Goal: Book appointment/travel/reservation

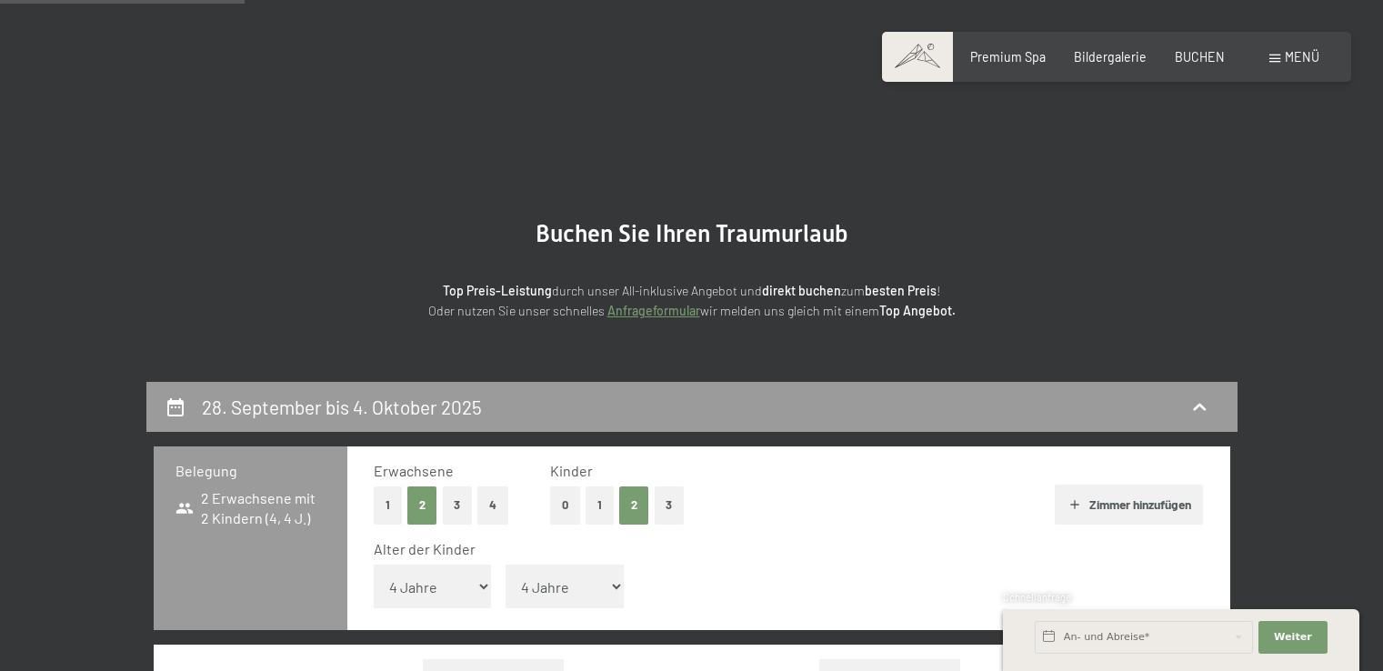
select select "4"
select select "[DATE]"
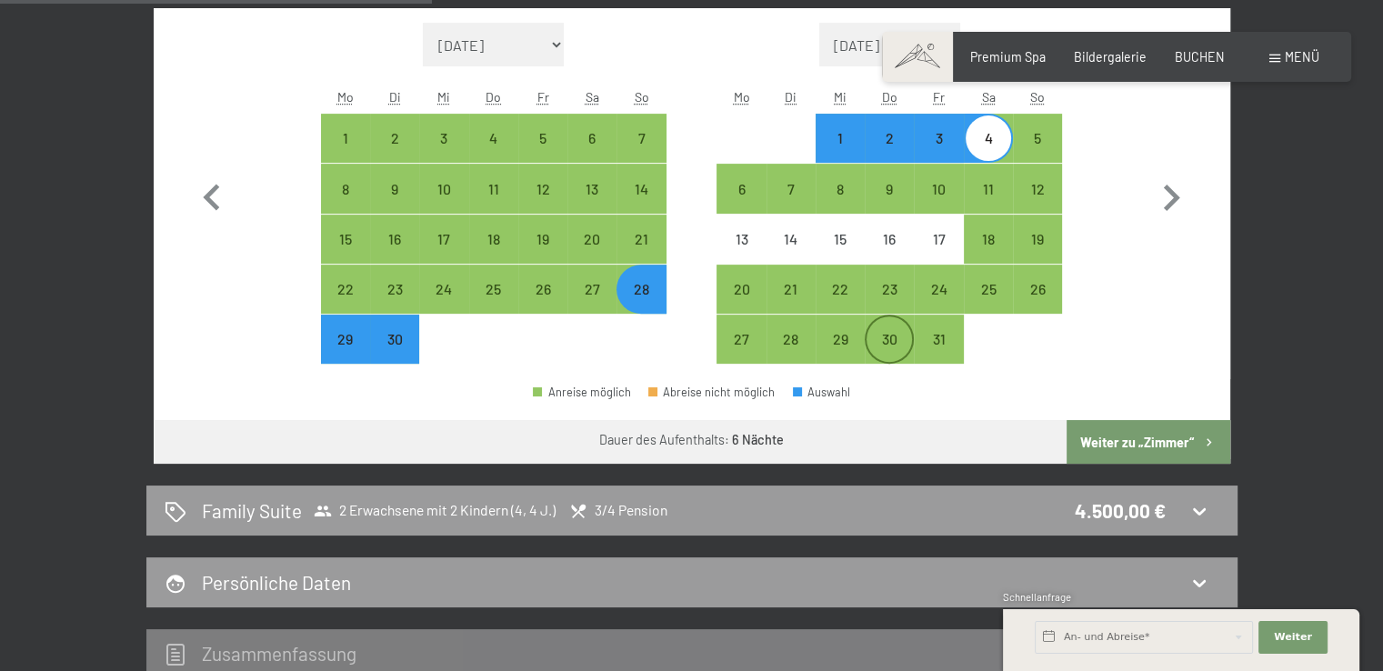
scroll to position [364, 0]
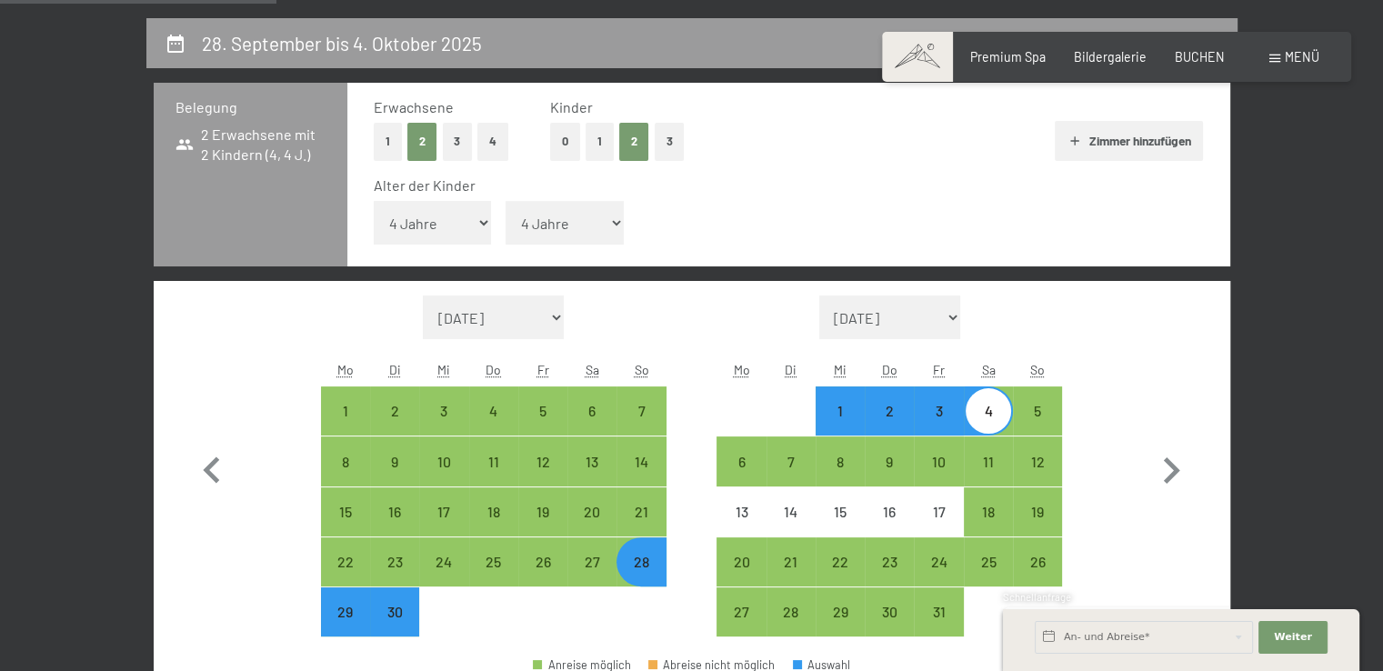
click at [391, 150] on button "1" at bounding box center [388, 141] width 28 height 37
select select "[DATE]"
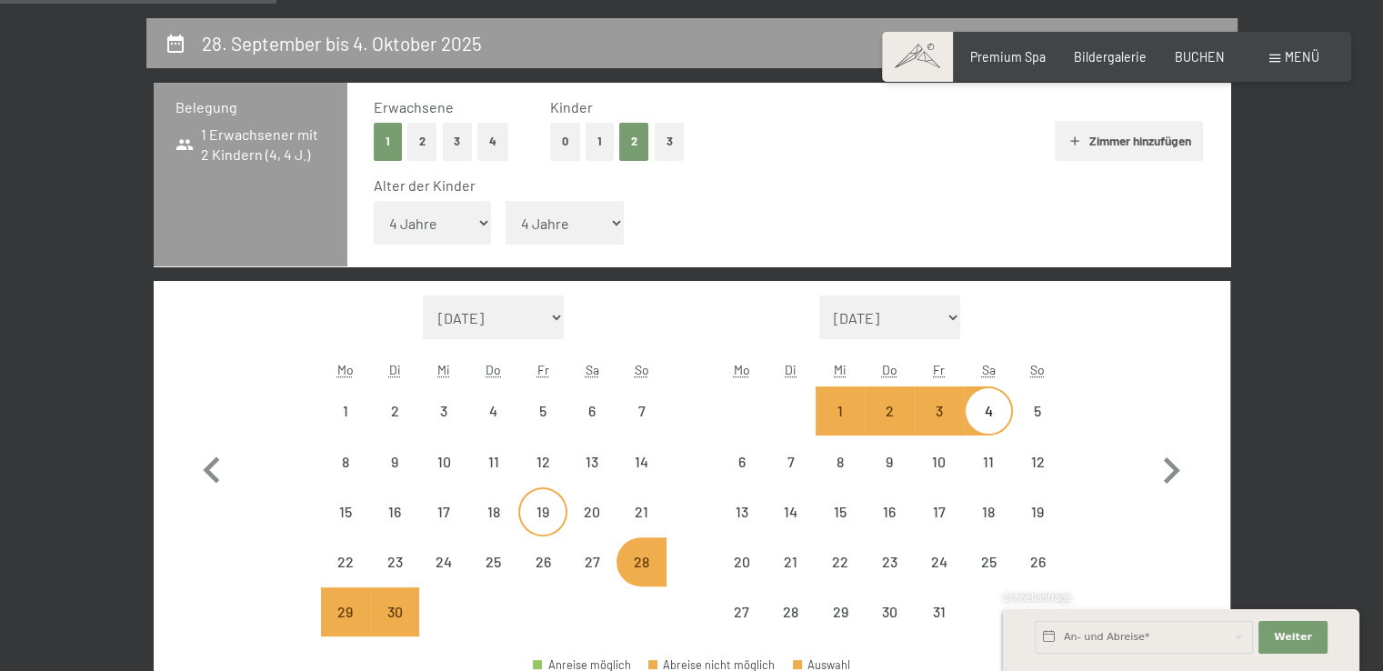
select select "[DATE]"
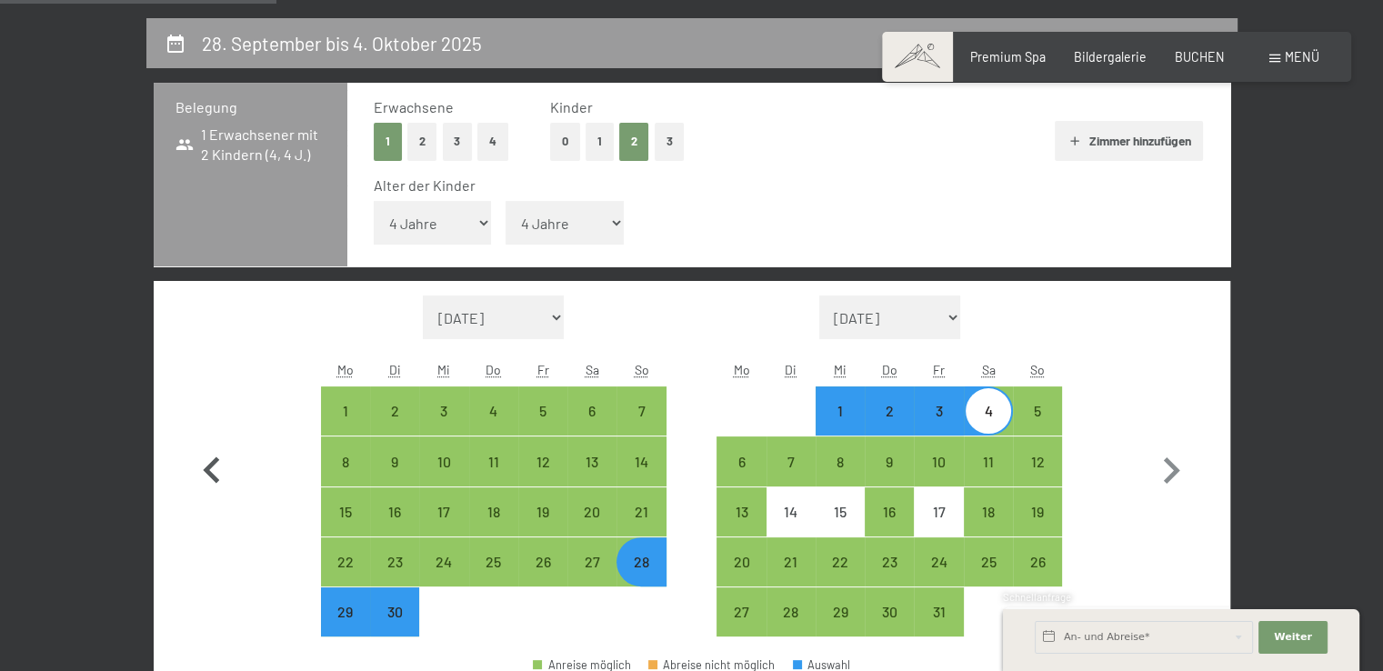
click at [219, 463] on icon "button" at bounding box center [211, 471] width 53 height 53
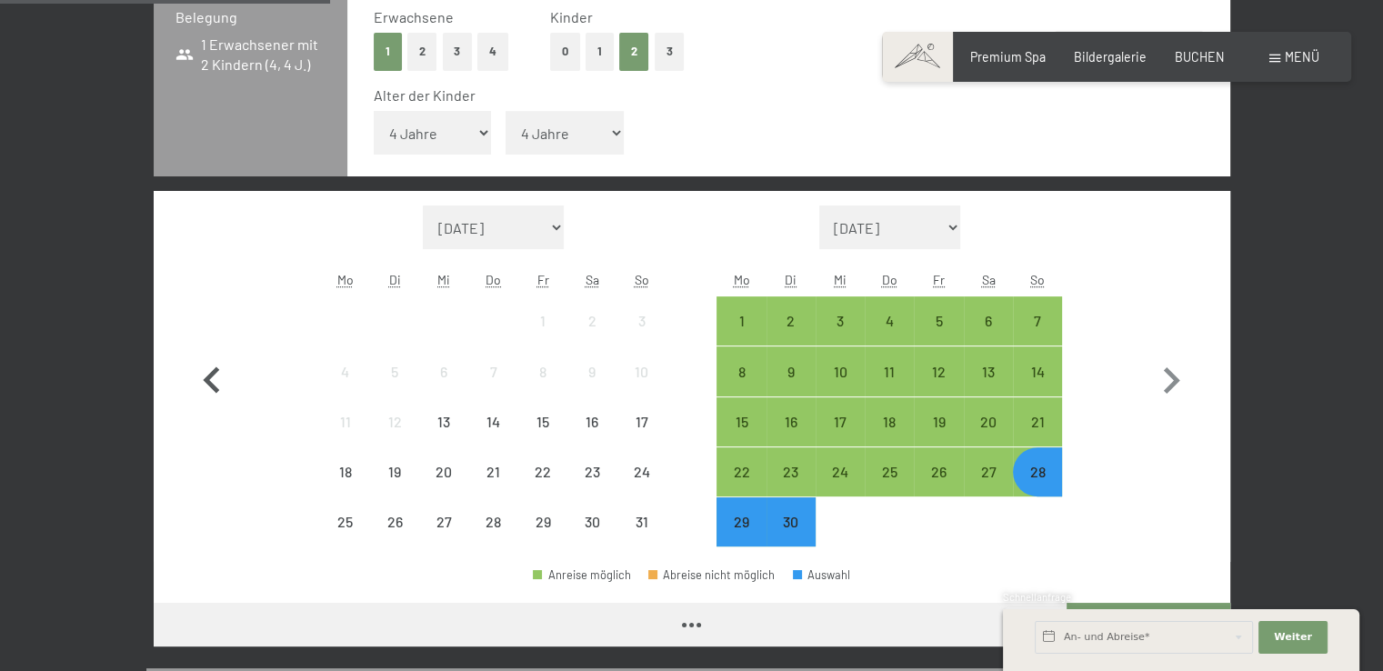
scroll to position [455, 0]
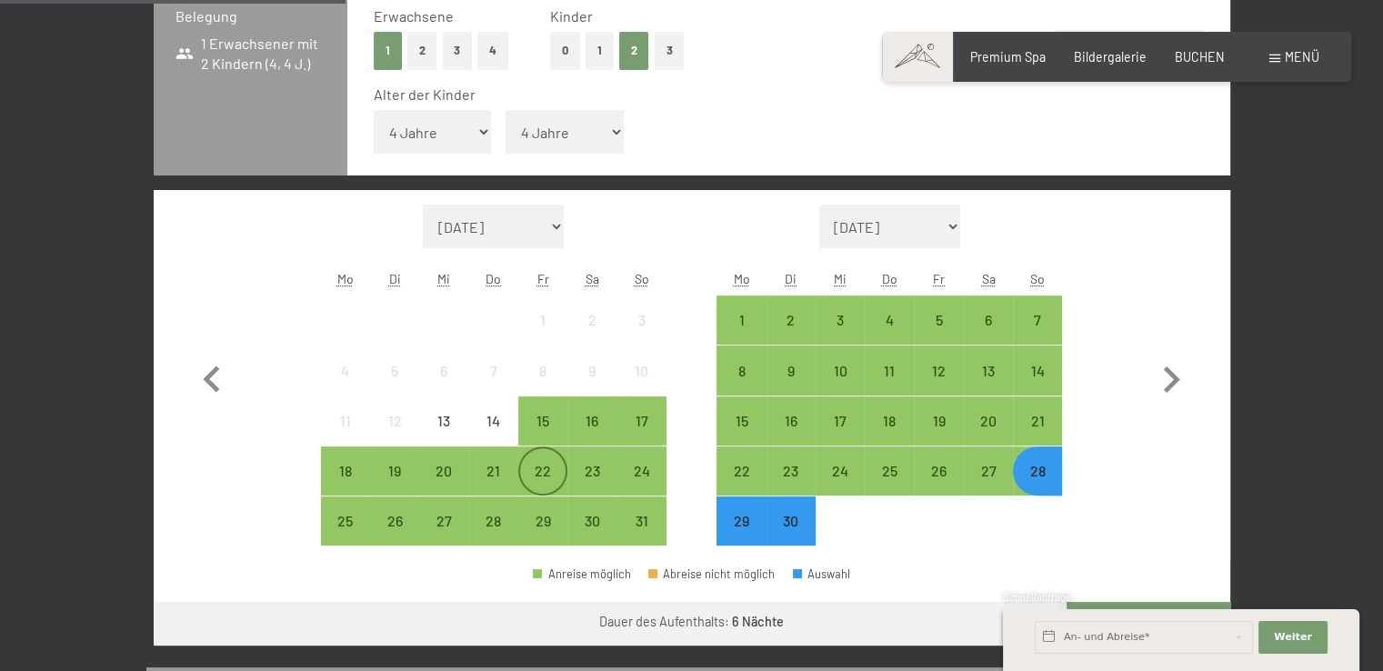
click at [542, 470] on div "22" at bounding box center [542, 486] width 45 height 45
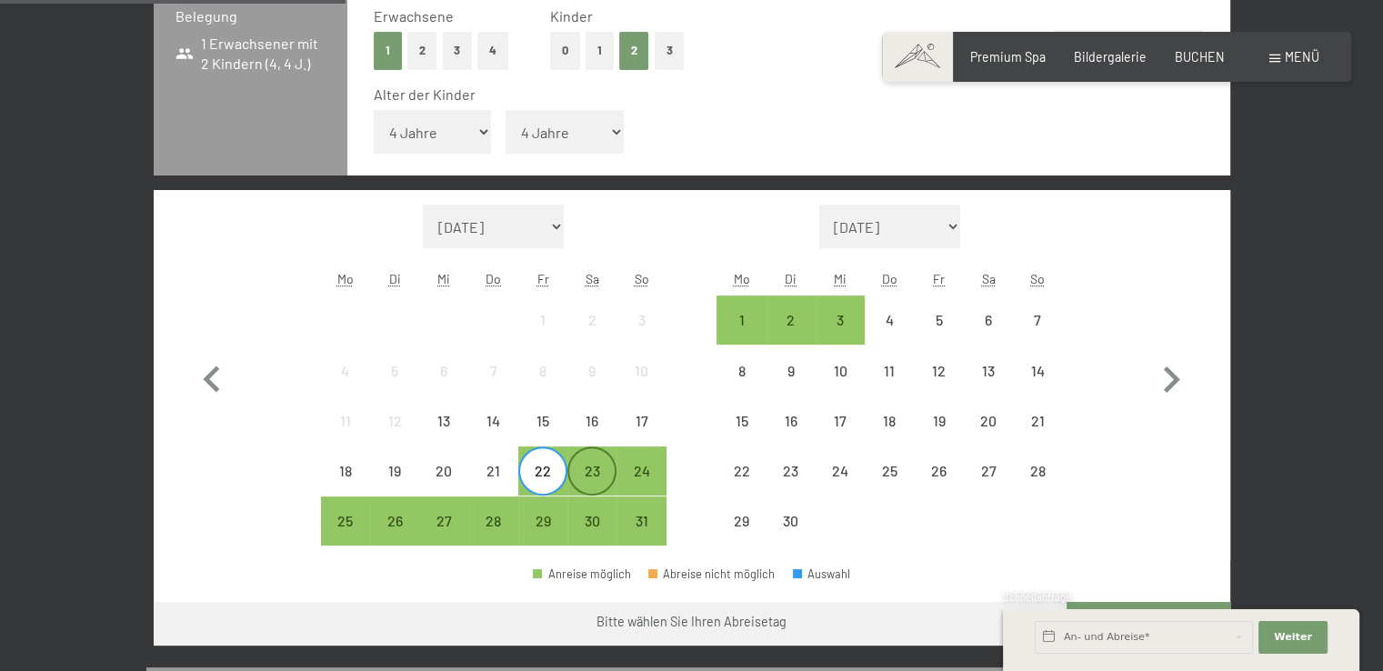
click at [582, 470] on div "23" at bounding box center [591, 486] width 45 height 45
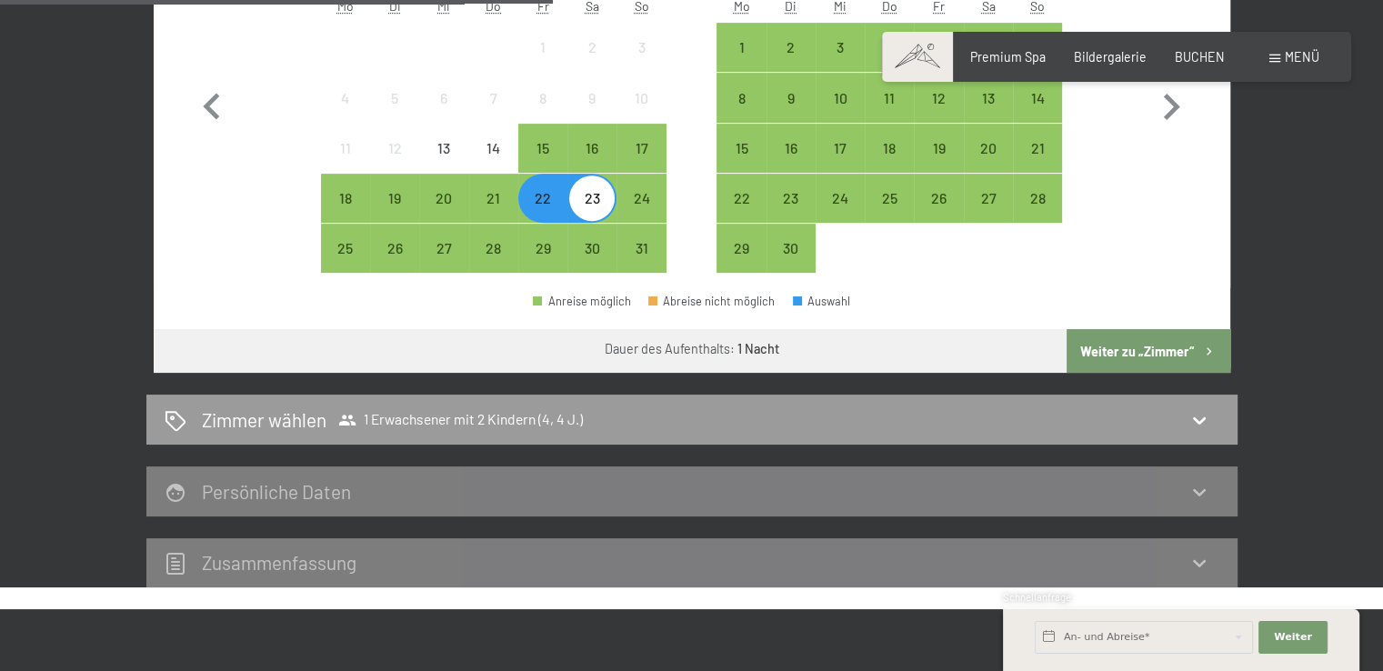
click at [1133, 357] on button "Weiter zu „Zimmer“" at bounding box center [1147, 351] width 163 height 44
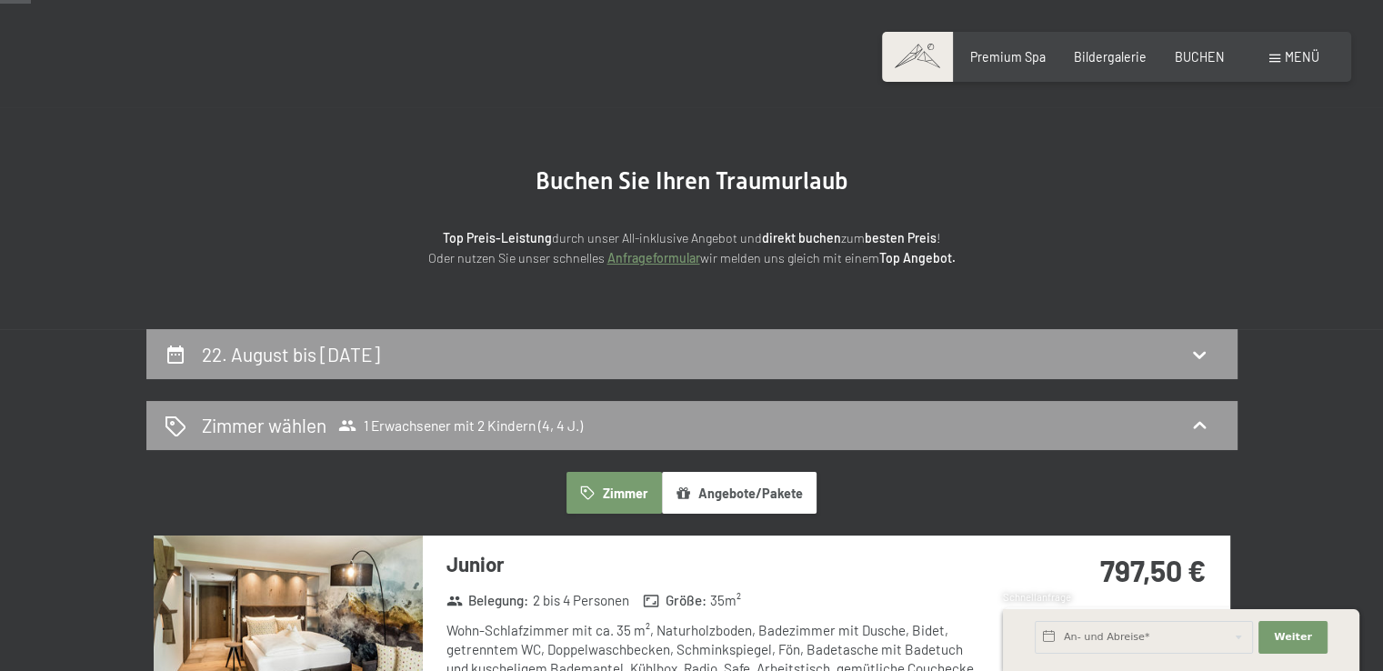
scroll to position [0, 0]
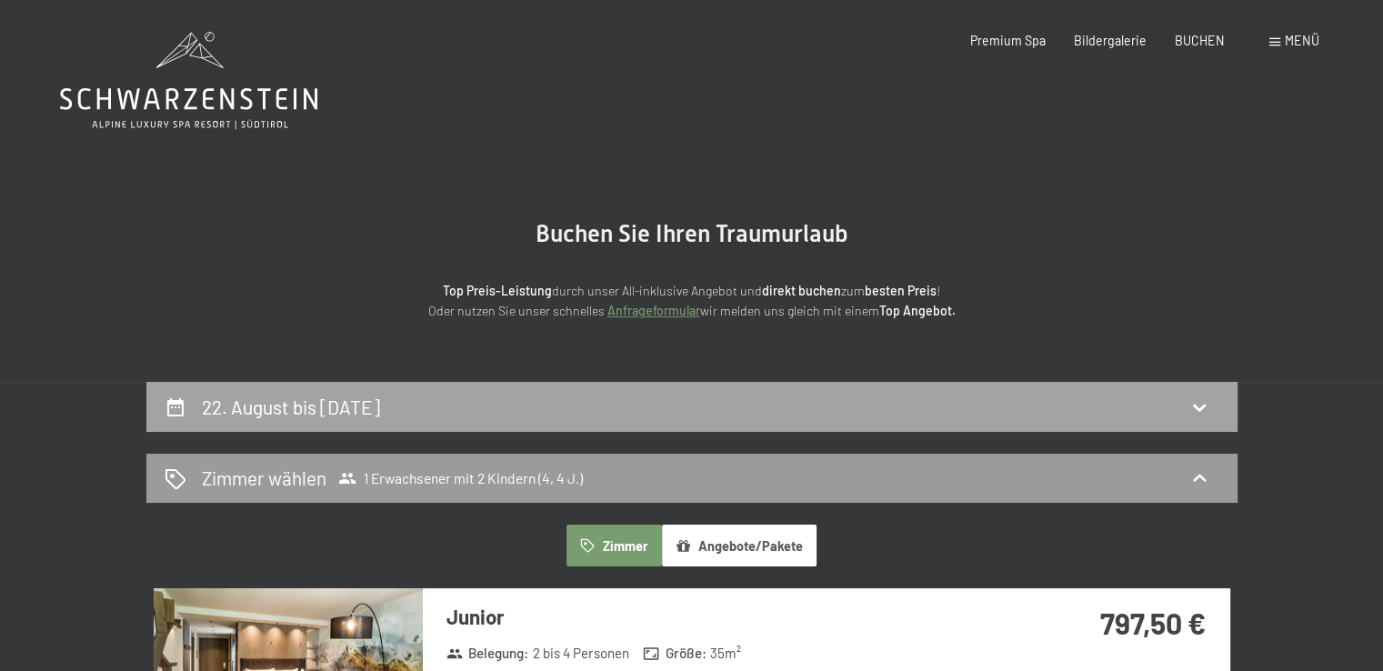
click at [1134, 405] on div "22. August bis [DATE]" at bounding box center [692, 407] width 1054 height 26
select select "4"
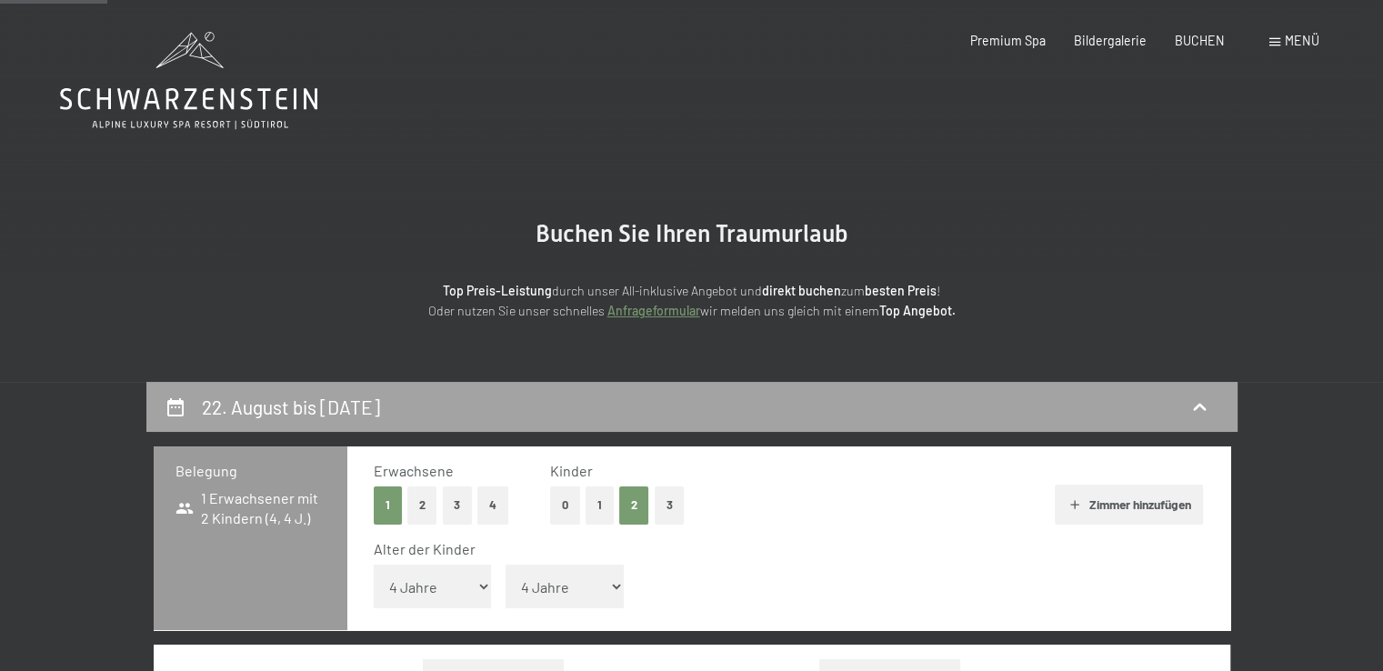
scroll to position [382, 0]
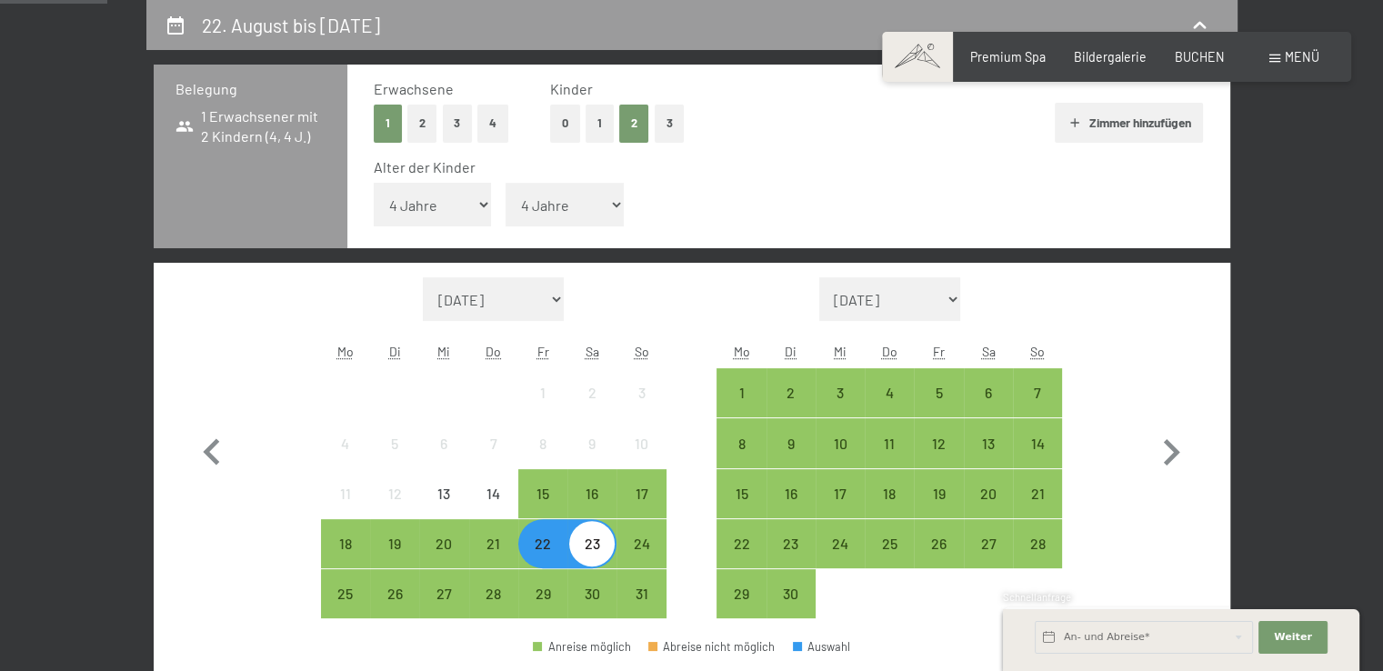
click at [569, 126] on button "0" at bounding box center [565, 123] width 30 height 37
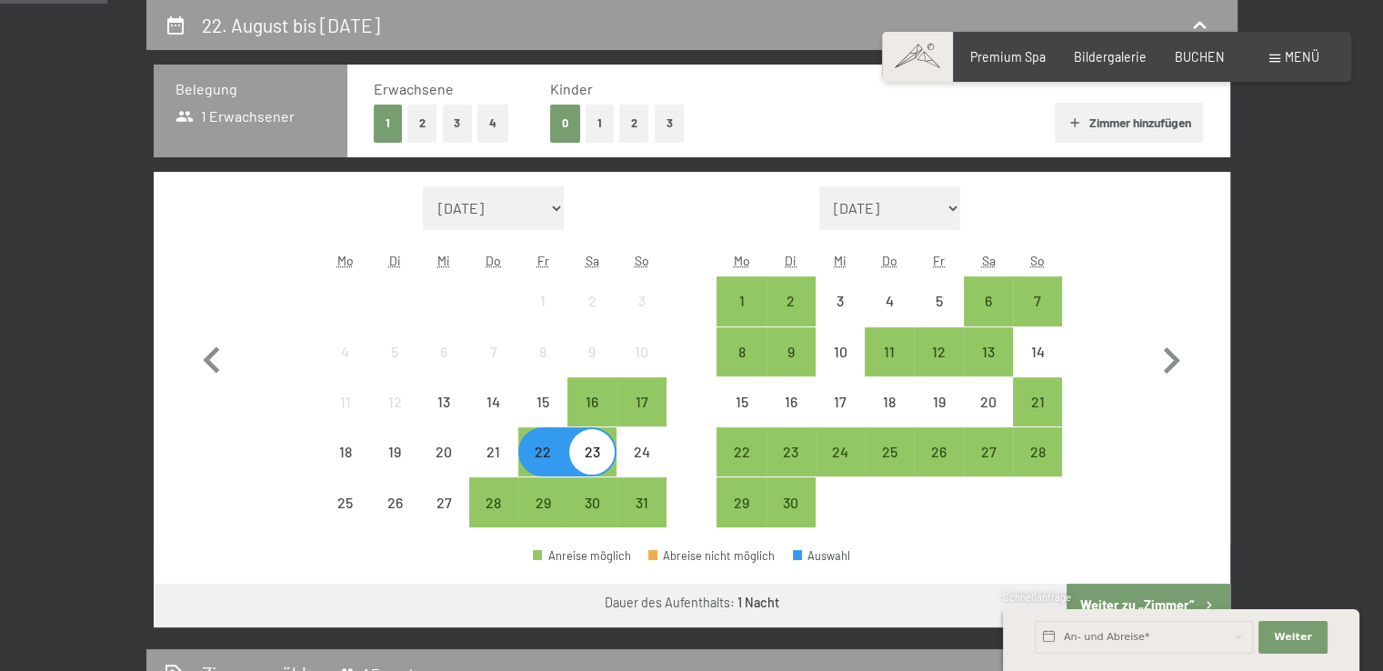
click at [545, 452] on div "22" at bounding box center [542, 467] width 45 height 45
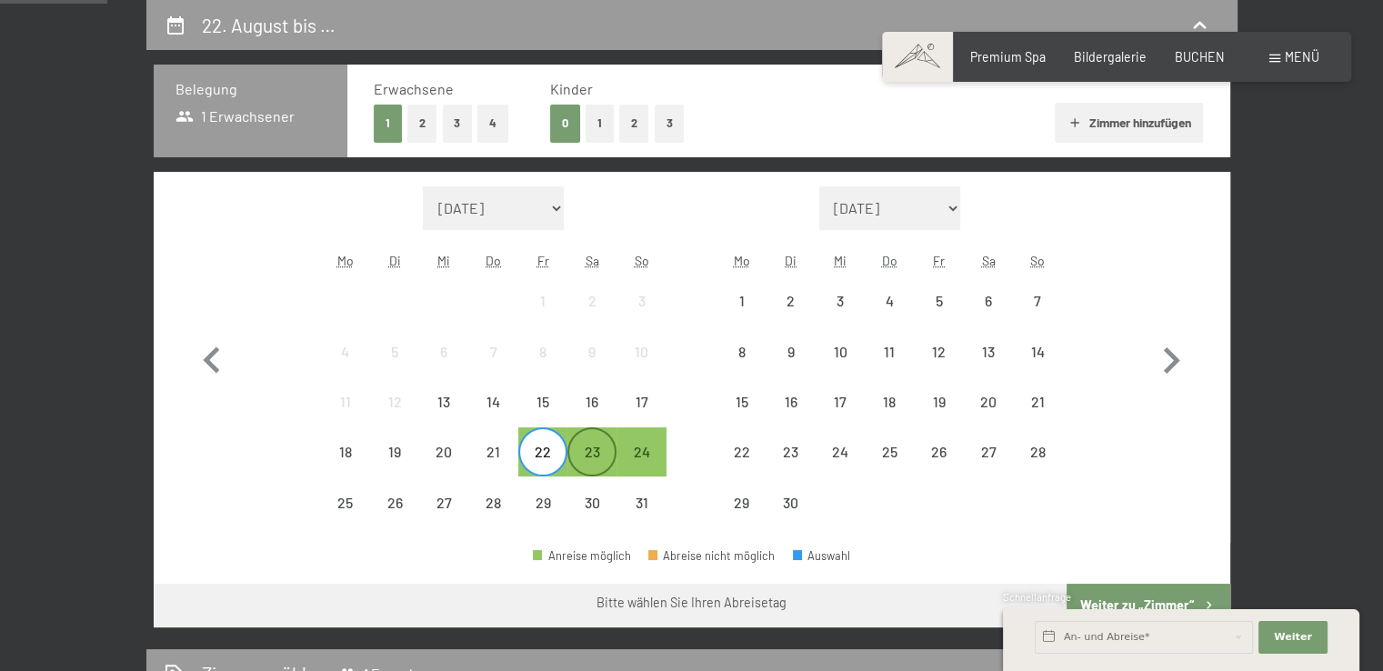
click at [585, 455] on div "23" at bounding box center [591, 467] width 45 height 45
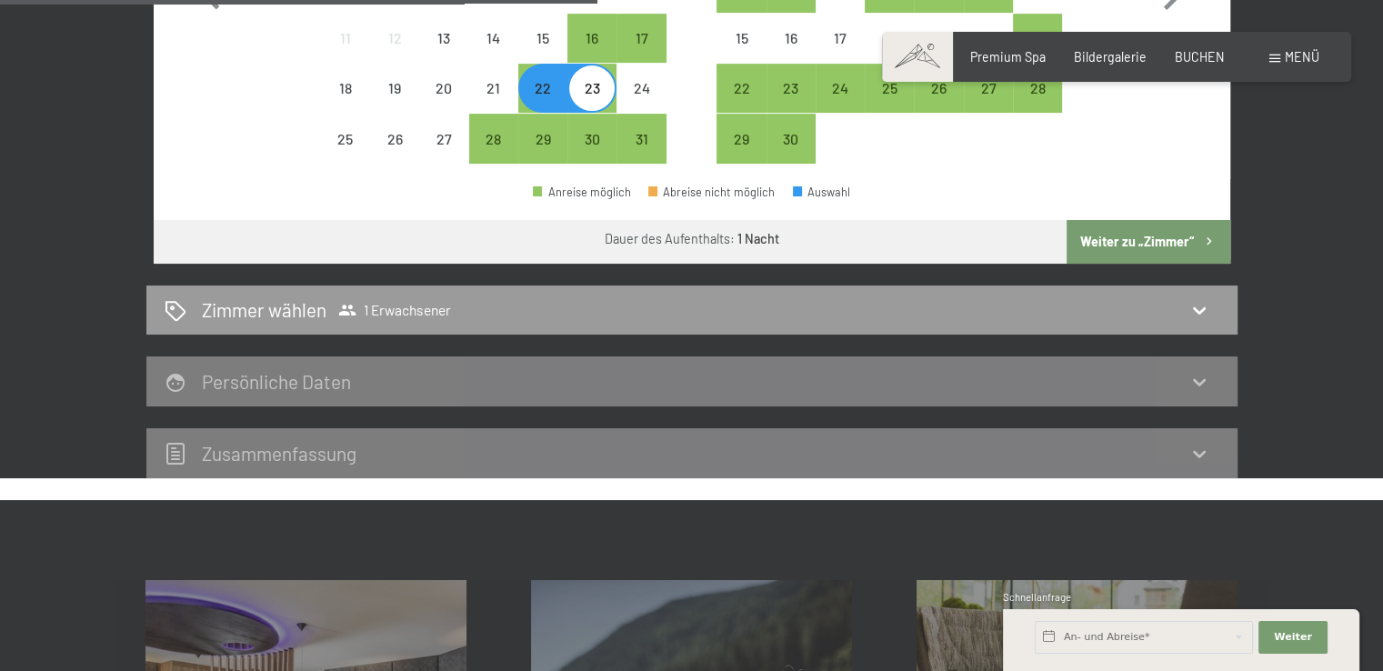
click at [1129, 247] on button "Weiter zu „Zimmer“" at bounding box center [1147, 242] width 163 height 44
